Goal: Transaction & Acquisition: Book appointment/travel/reservation

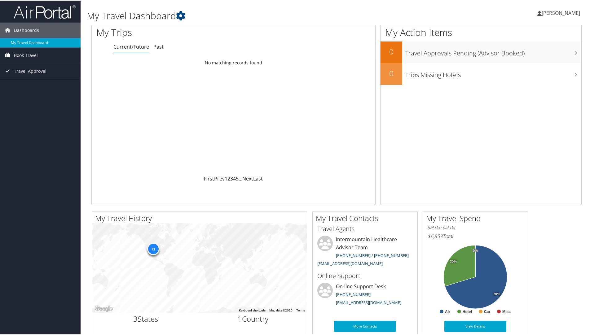
click at [33, 54] on span "Book Travel" at bounding box center [26, 54] width 24 height 15
click at [24, 77] on link "Book/Manage Online Trips" at bounding box center [40, 76] width 81 height 9
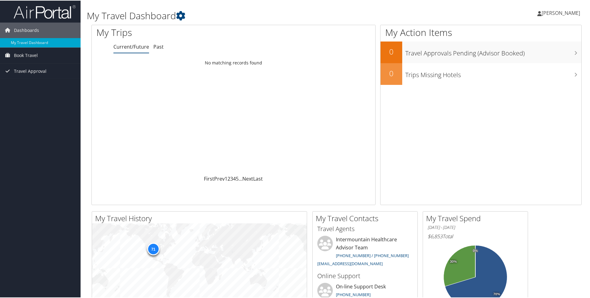
click at [568, 14] on span "[PERSON_NAME]" at bounding box center [560, 12] width 38 height 7
click at [535, 55] on link "View Travel Profile" at bounding box center [543, 55] width 69 height 11
